Goal: Check status: Check status

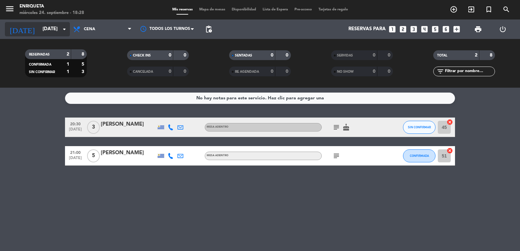
click at [39, 34] on input "[DATE]" at bounding box center [70, 29] width 63 height 12
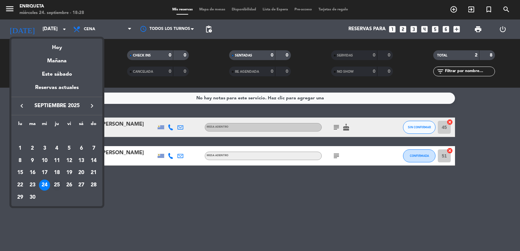
click at [58, 185] on div "25" at bounding box center [56, 185] width 11 height 11
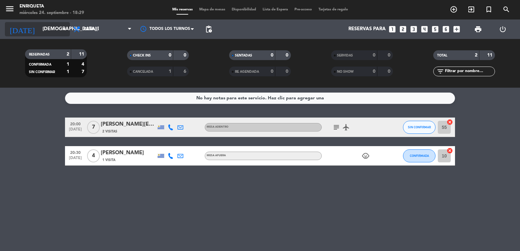
click at [47, 22] on div "[DATE] [DATE] arrow_drop_down" at bounding box center [37, 29] width 65 height 14
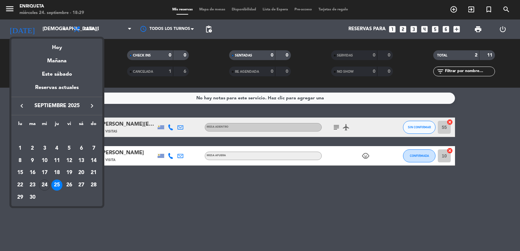
click at [59, 183] on div "25" at bounding box center [56, 185] width 11 height 11
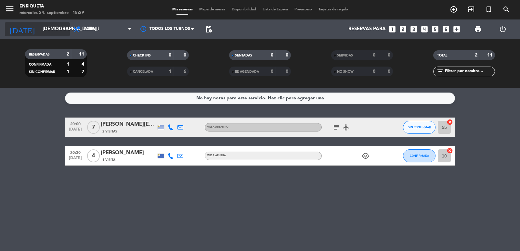
click at [46, 32] on input "[DEMOGRAPHIC_DATA][DATE]" at bounding box center [70, 29] width 63 height 12
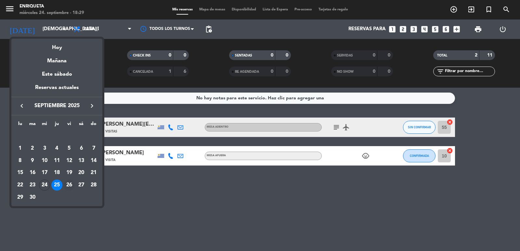
click at [71, 182] on div "26" at bounding box center [69, 185] width 11 height 11
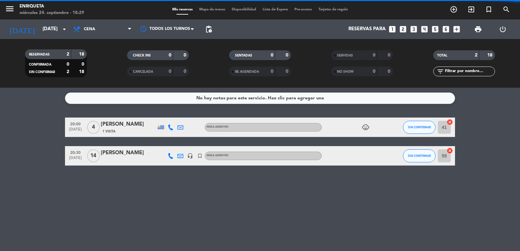
click at [101, 33] on span "Cena" at bounding box center [102, 29] width 65 height 14
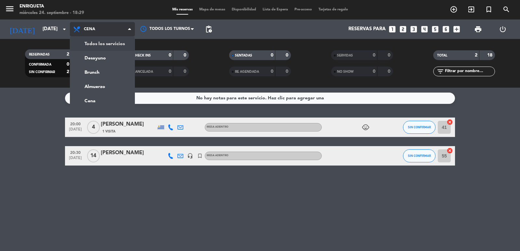
click at [103, 44] on div "menu [PERSON_NAME][DATE] 24. septiembre - 18:29 Mis reservas Mapa de mesas Disp…" at bounding box center [260, 44] width 520 height 88
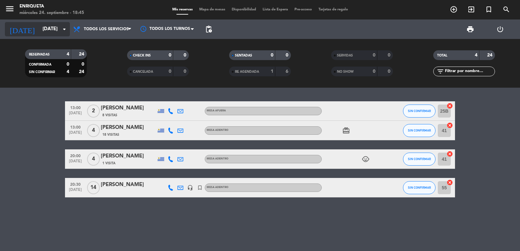
click at [49, 32] on input "[DATE]" at bounding box center [70, 29] width 63 height 12
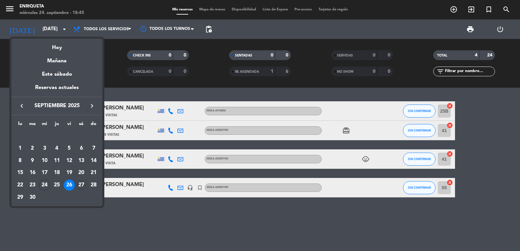
click at [81, 186] on div "27" at bounding box center [81, 185] width 11 height 11
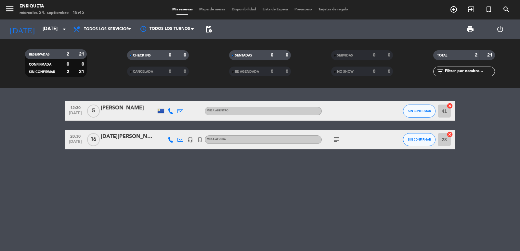
click at [335, 142] on icon "subject" at bounding box center [336, 140] width 8 height 8
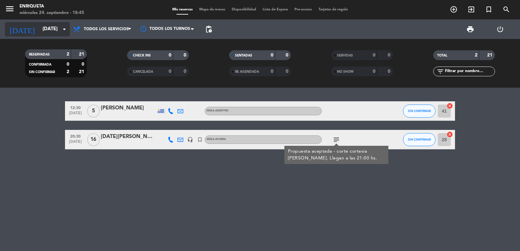
click at [49, 24] on input "[DATE]" at bounding box center [70, 29] width 63 height 12
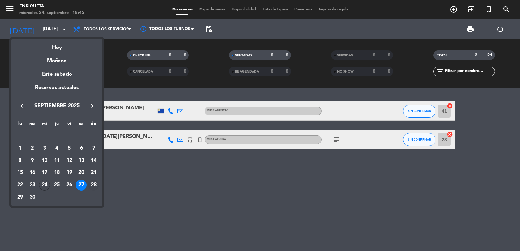
click at [92, 186] on div "28" at bounding box center [93, 185] width 11 height 11
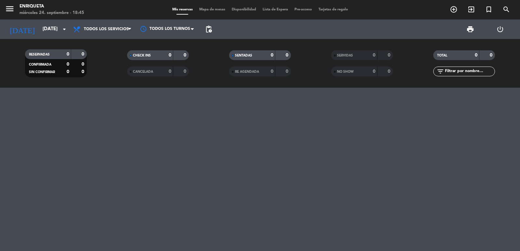
click at [57, 36] on div "[DATE] [DATE] arrow_drop_down" at bounding box center [37, 28] width 65 height 19
click at [57, 33] on input "[DATE]" at bounding box center [70, 29] width 63 height 12
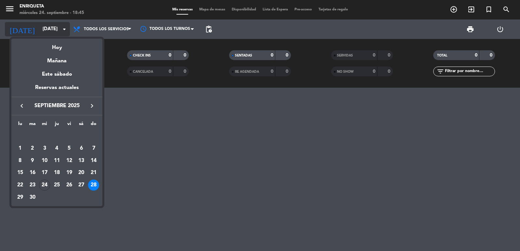
click at [57, 33] on div at bounding box center [260, 125] width 520 height 251
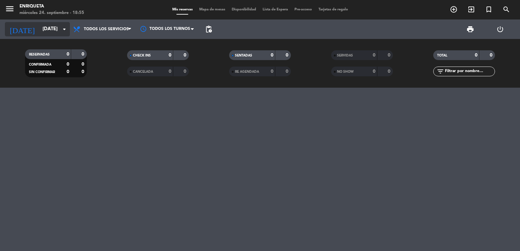
click at [55, 26] on input "[DATE]" at bounding box center [70, 29] width 63 height 12
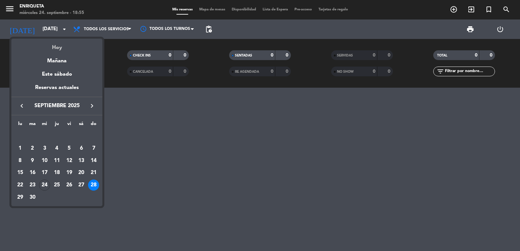
click at [61, 46] on div "Hoy" at bounding box center [56, 45] width 91 height 13
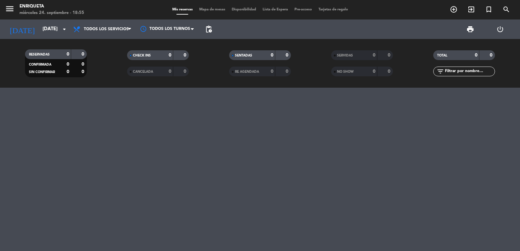
type input "[DATE]"
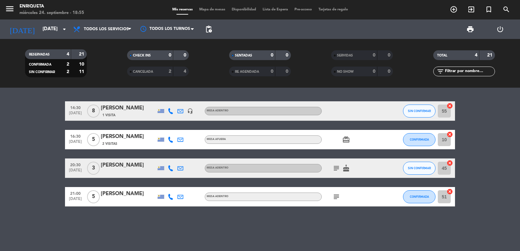
click at [114, 27] on span "Todos los servicios" at bounding box center [106, 29] width 45 height 5
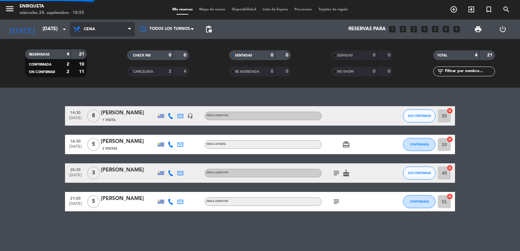
click at [95, 95] on ng-component "menu [PERSON_NAME][DATE] 24. septiembre - 18:55 Mis reservas Mapa de mesas Disp…" at bounding box center [260, 125] width 520 height 251
